Goal: Information Seeking & Learning: Learn about a topic

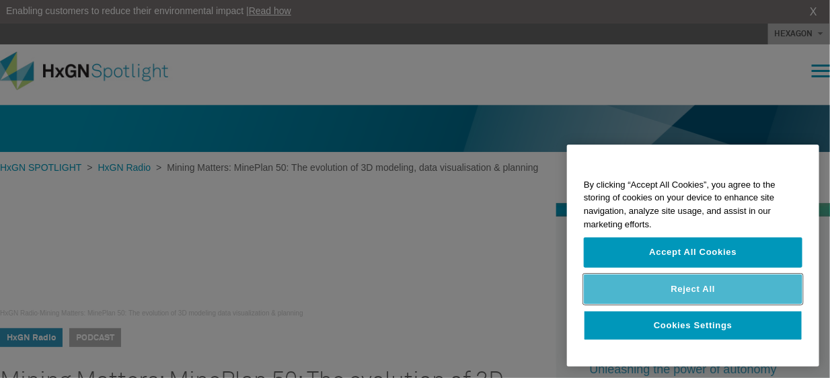
click at [693, 287] on button "Reject All" at bounding box center [693, 289] width 219 height 30
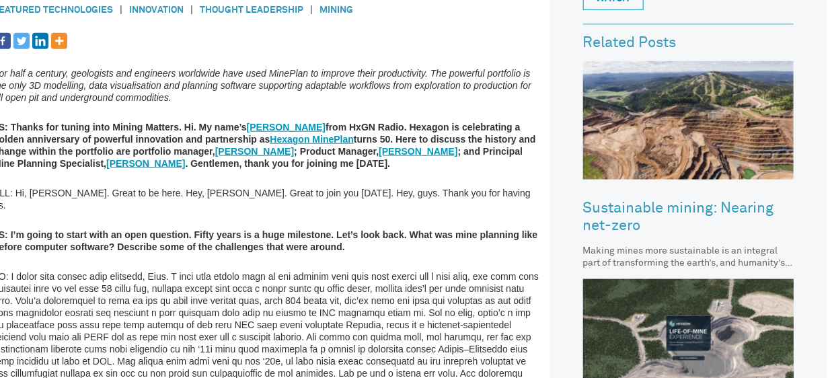
scroll to position [449, 0]
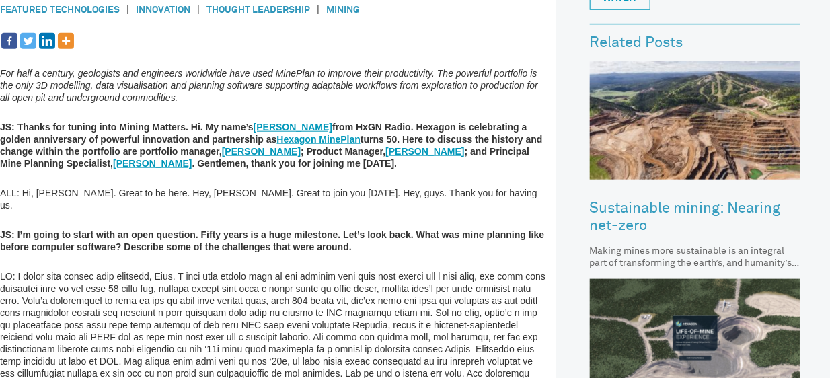
click at [405, 270] on p at bounding box center [275, 348] width 550 height 157
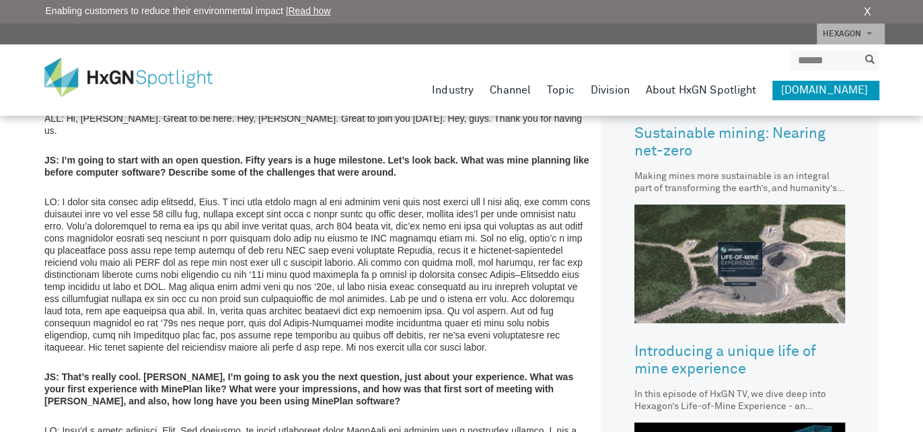
scroll to position [511, 0]
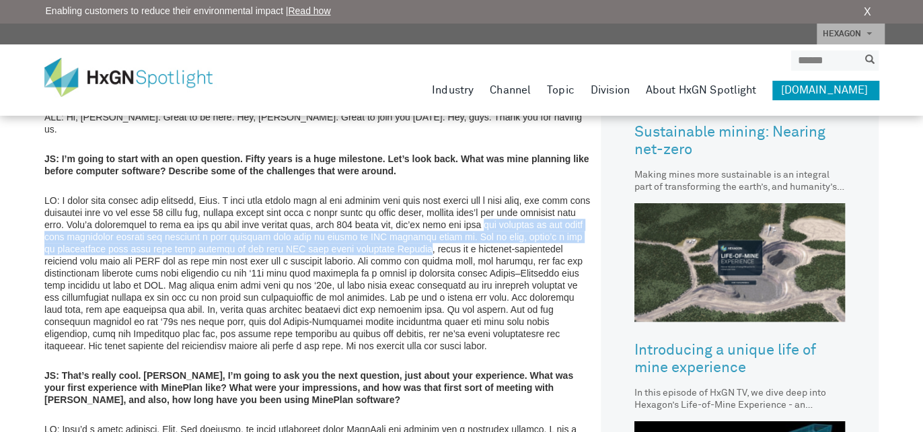
drag, startPoint x: 535, startPoint y: 211, endPoint x: 463, endPoint y: 237, distance: 77.2
click at [463, 237] on p at bounding box center [319, 272] width 550 height 157
copy p "the inventor of the punch card tabulating machine was actually a mine engineer …"
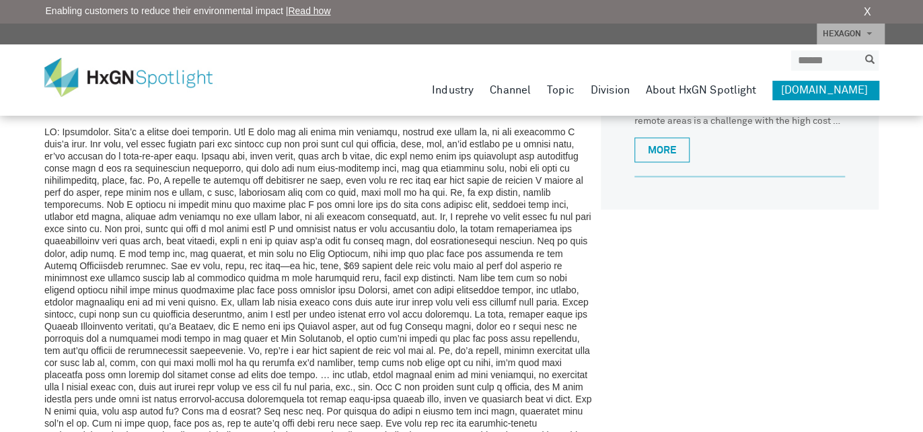
scroll to position [1014, 0]
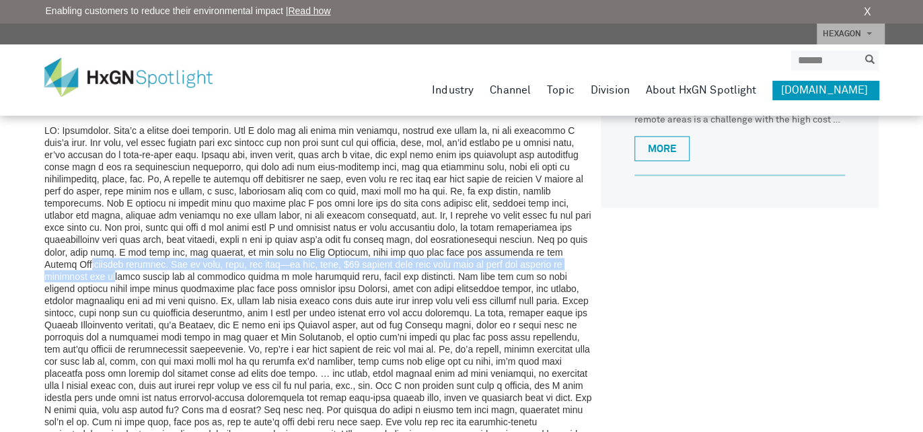
drag, startPoint x: 557, startPoint y: 279, endPoint x: 511, endPoint y: 233, distance: 65.2
click at [511, 233] on p at bounding box center [319, 287] width 550 height 327
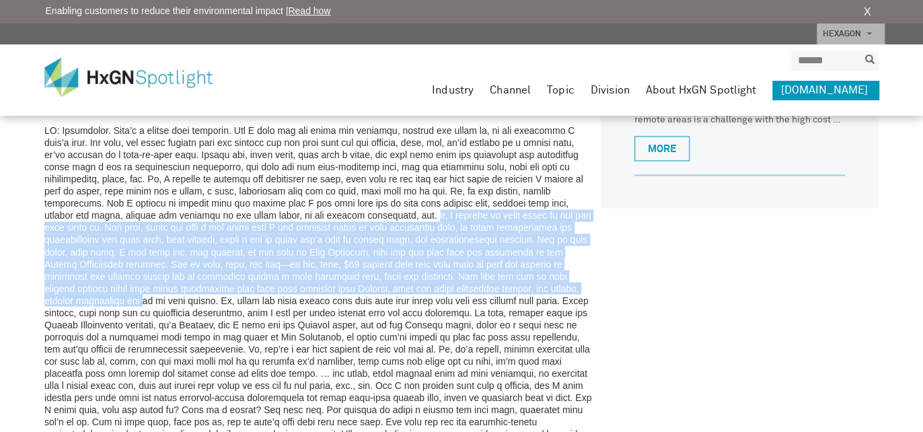
drag, startPoint x: 335, startPoint y: 189, endPoint x: 552, endPoint y: 262, distance: 228.7
click at [552, 262] on p at bounding box center [319, 287] width 550 height 327
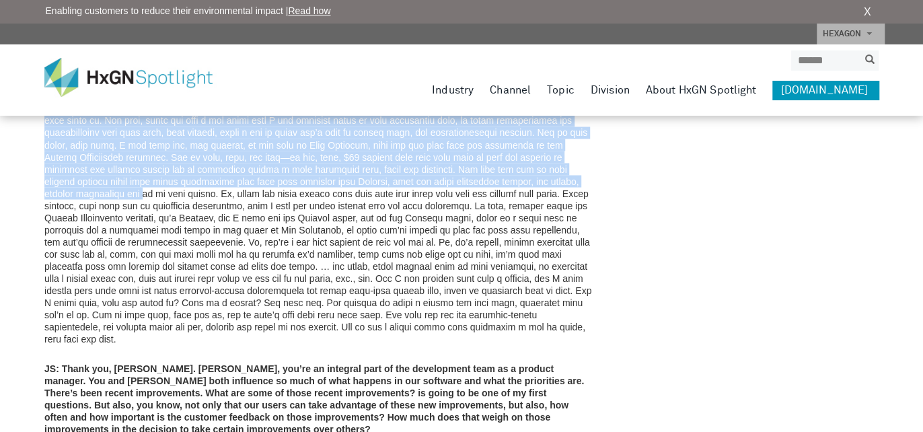
scroll to position [1028, 0]
